Goal: Check status: Check status

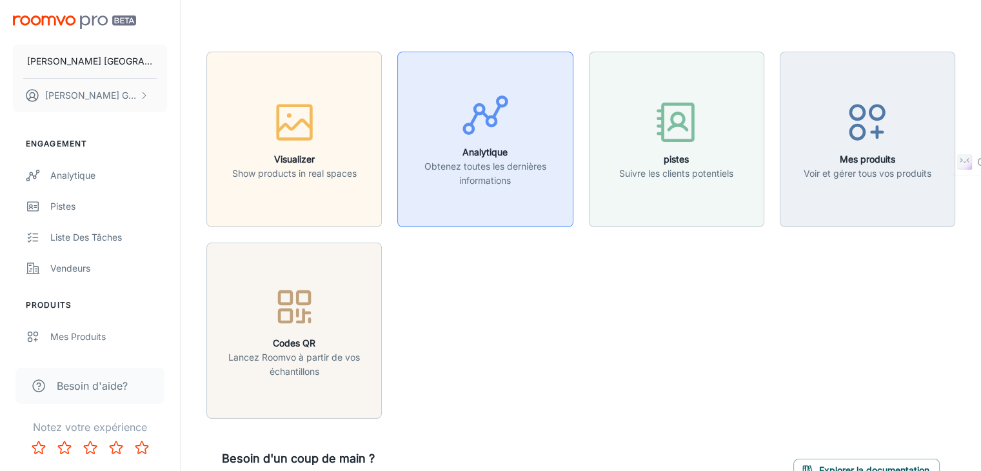
click at [459, 106] on div "button" at bounding box center [485, 118] width 159 height 54
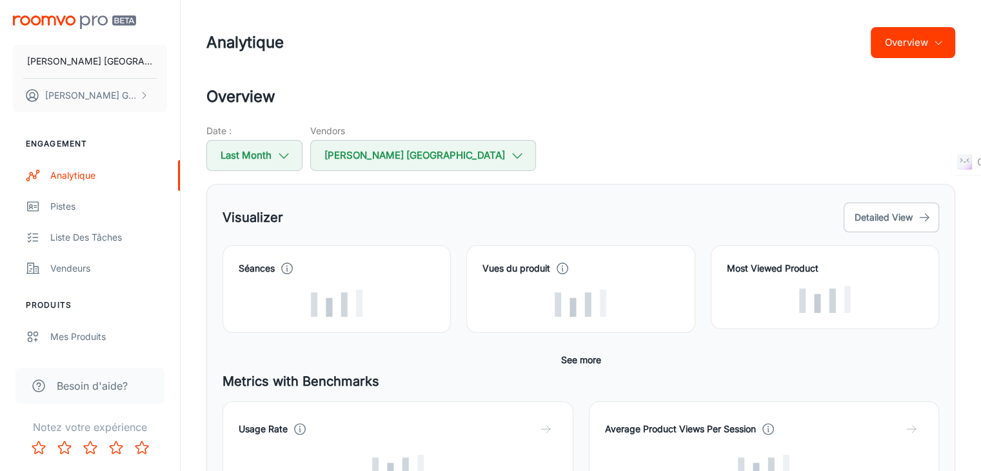
click at [282, 137] on div "Date : Last Month" at bounding box center [254, 147] width 96 height 47
click at [266, 159] on button "Last Month" at bounding box center [254, 155] width 96 height 31
select select "8"
select select "2025"
select select "8"
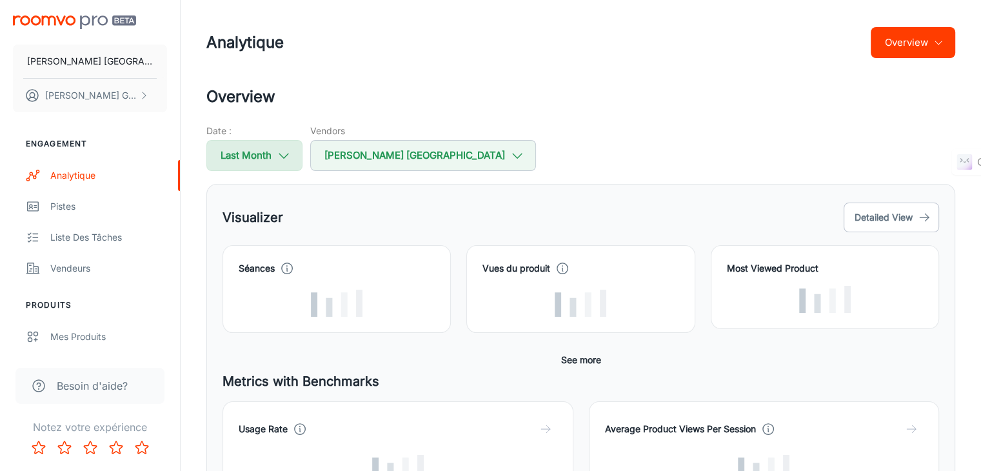
select select "2025"
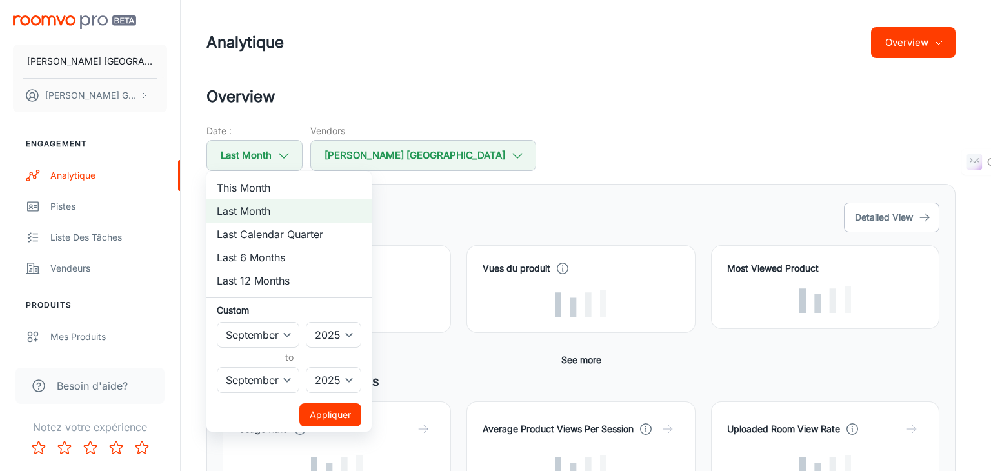
click at [264, 280] on li "Last 12 Months" at bounding box center [288, 280] width 165 height 23
select select "9"
select select "2024"
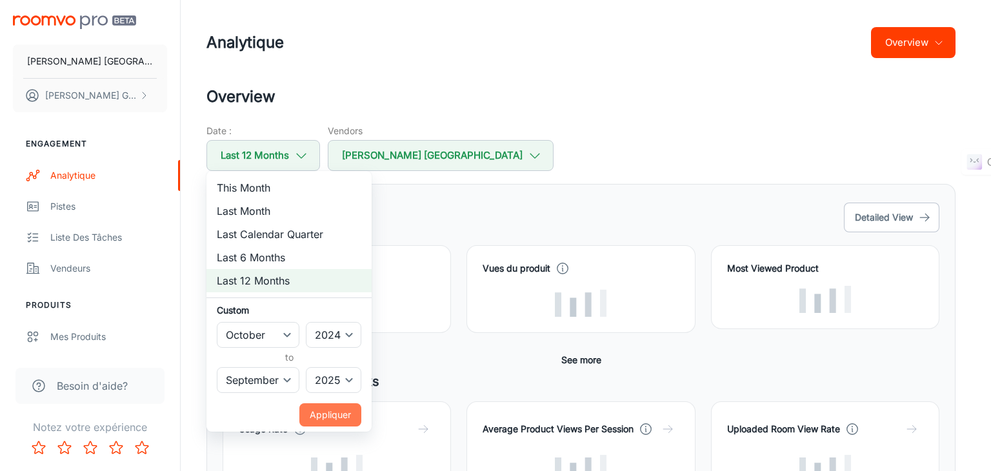
click at [332, 410] on button "Appliquer" at bounding box center [330, 414] width 62 height 23
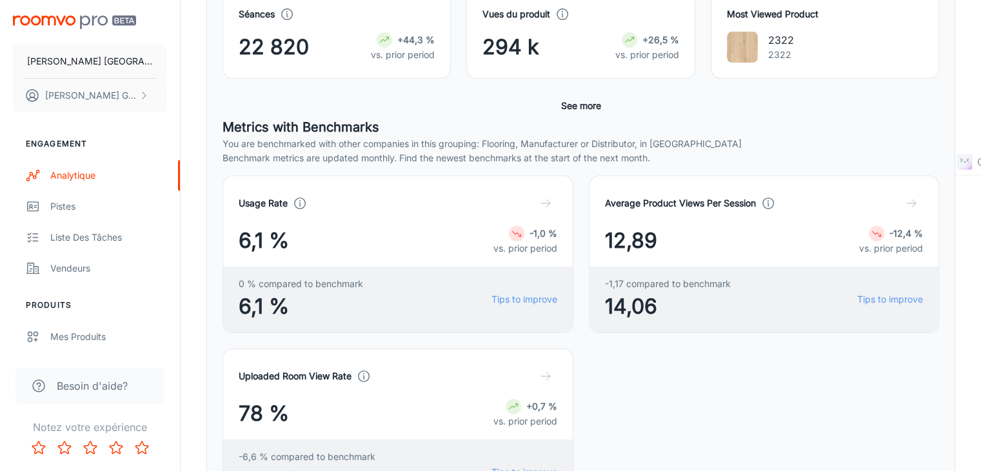
scroll to position [282, 0]
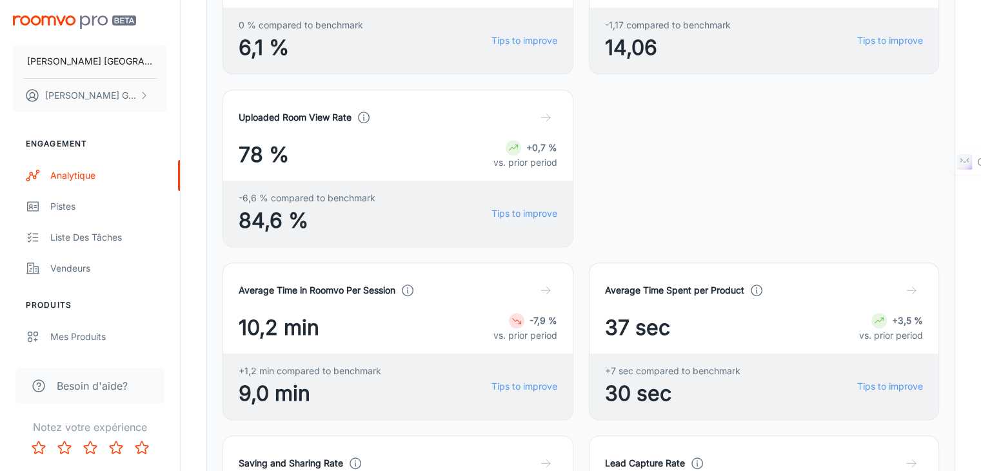
scroll to position [594, 0]
